Goal: Check status: Check status

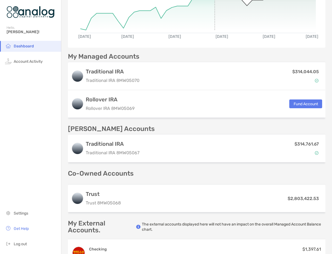
scroll to position [110, 0]
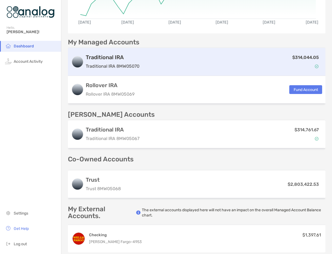
click at [196, 69] on div "Traditional IRA Traditional IRA 8MW05070 $314,044.05" at bounding box center [196, 62] width 257 height 28
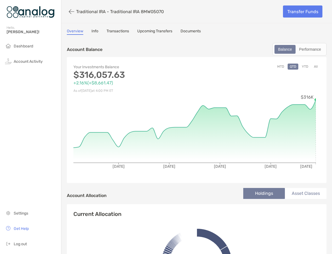
click at [277, 67] on button "MTD" at bounding box center [280, 67] width 11 height 6
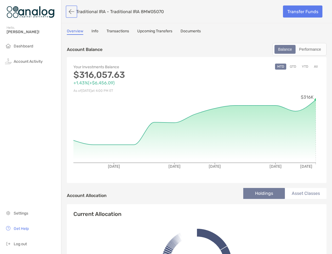
click at [72, 10] on button "button" at bounding box center [71, 12] width 9 height 10
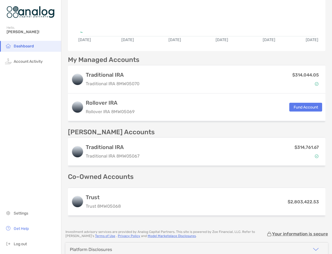
scroll to position [120, 0]
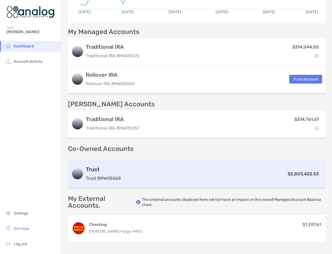
click at [150, 177] on div "Trust Trust 8MW05068 $2,803,422.53" at bounding box center [196, 174] width 257 height 28
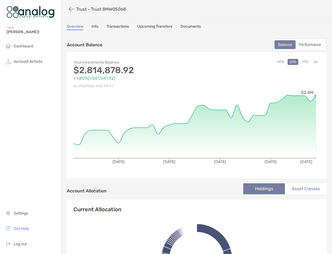
click at [278, 61] on button "MTD" at bounding box center [280, 62] width 11 height 6
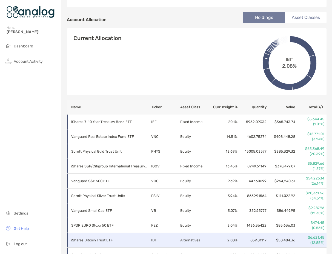
scroll to position [226, 0]
